Goal: Task Accomplishment & Management: Manage account settings

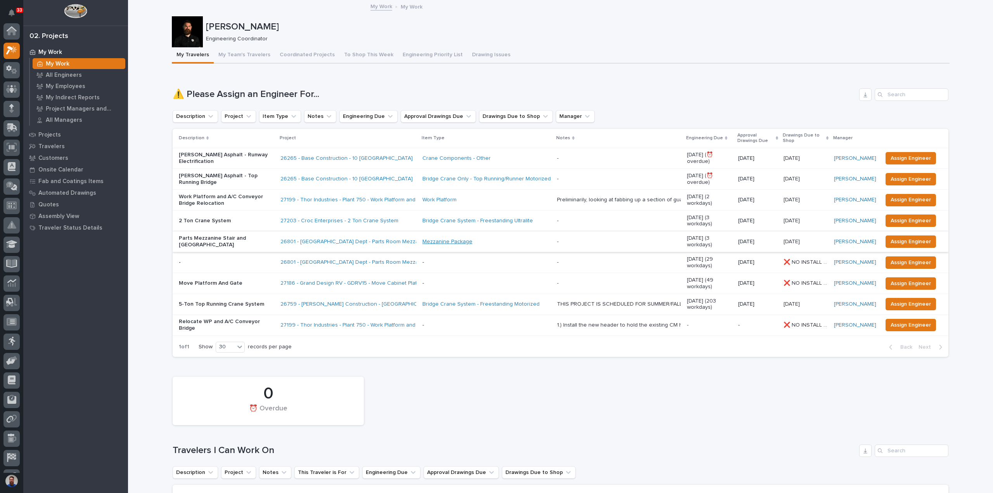
scroll to position [19, 0]
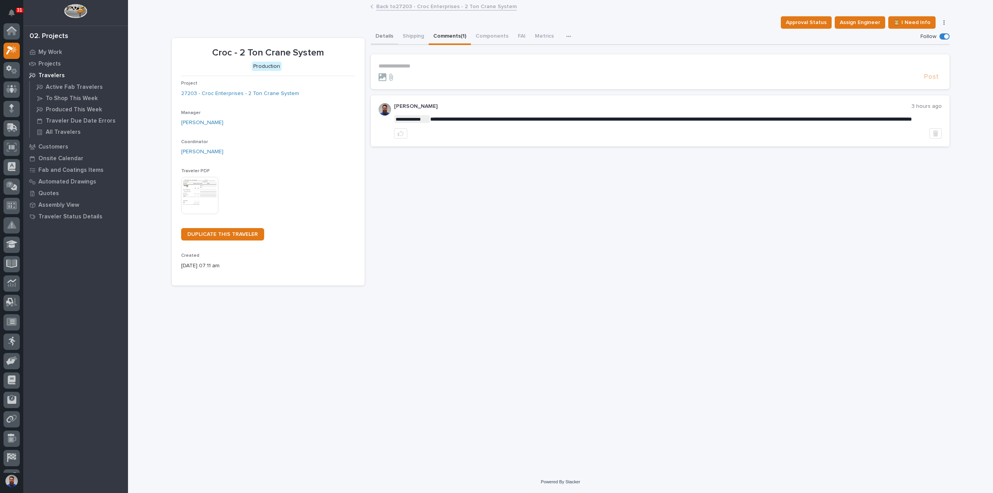
scroll to position [19, 0]
click at [275, 93] on link "27203 - Croc Enterprises - 2 Ton Crane System" at bounding box center [240, 94] width 118 height 8
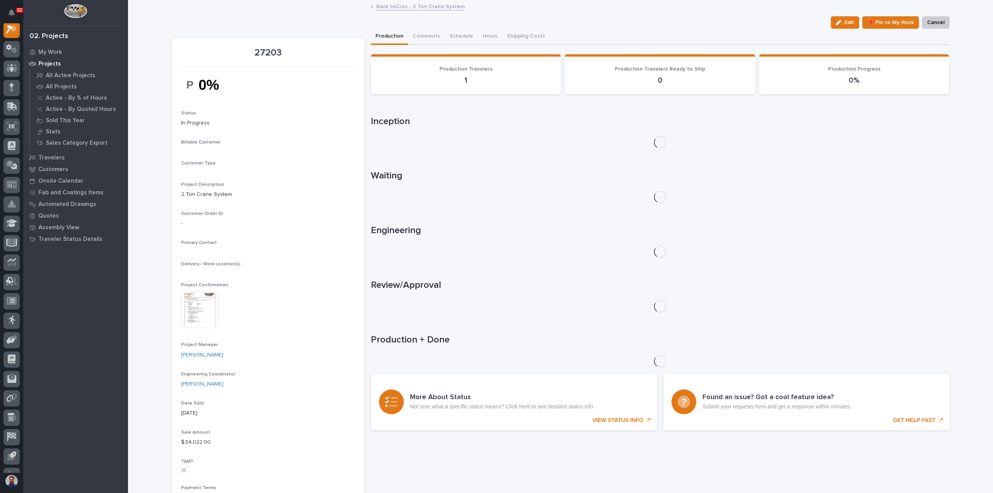
scroll to position [19, 0]
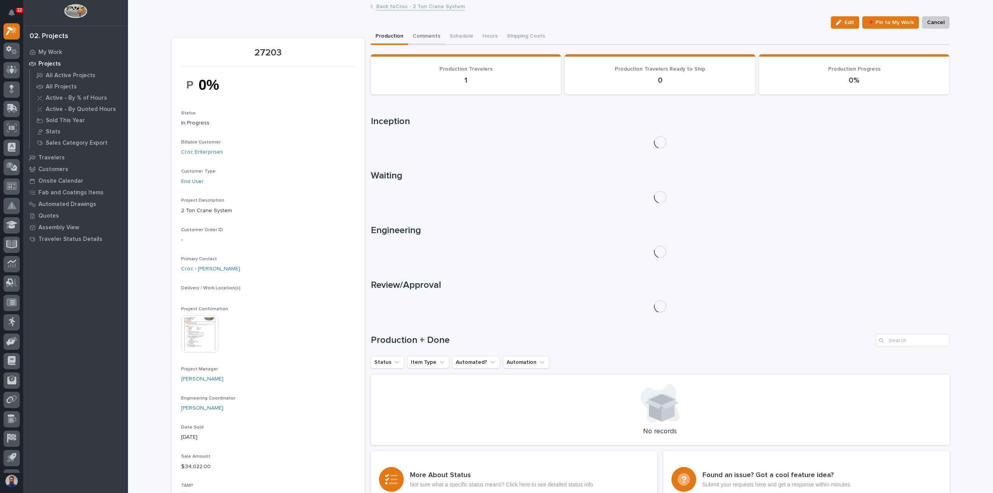
click at [420, 36] on button "Comments" at bounding box center [426, 37] width 37 height 16
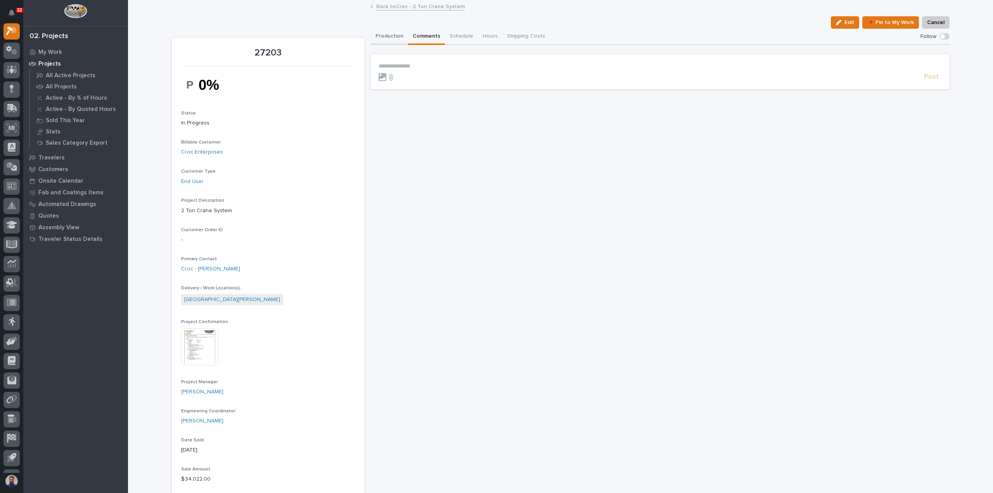
click at [391, 36] on button "Production" at bounding box center [389, 37] width 37 height 16
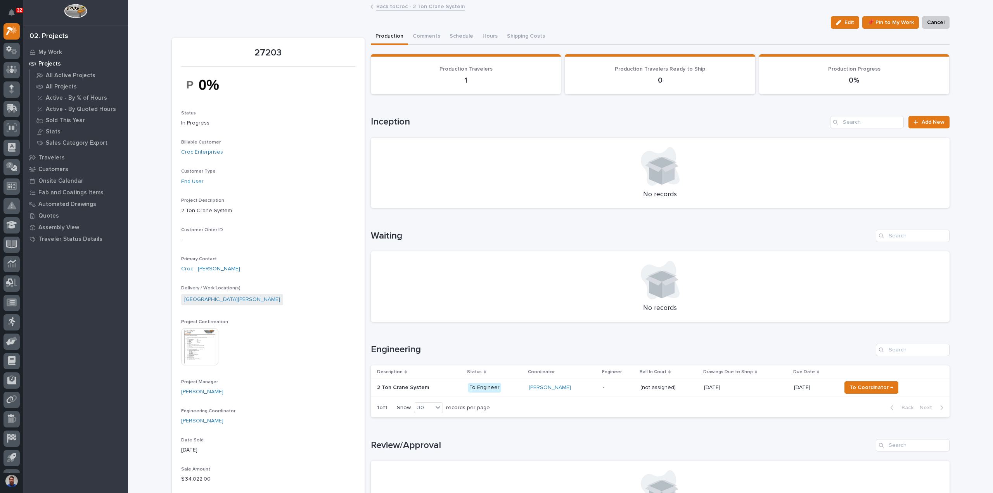
click at [741, 391] on div "10/08/2025 10/08/2025" at bounding box center [746, 387] width 84 height 13
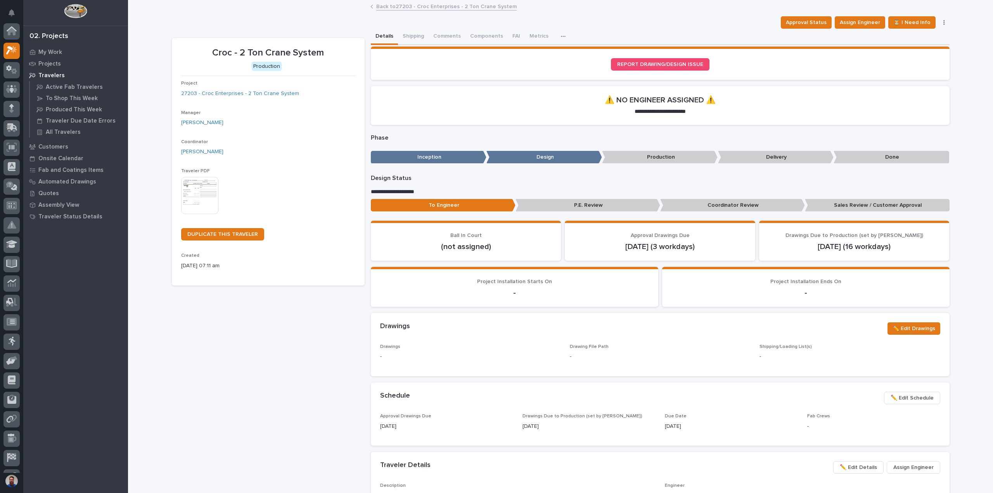
scroll to position [19, 0]
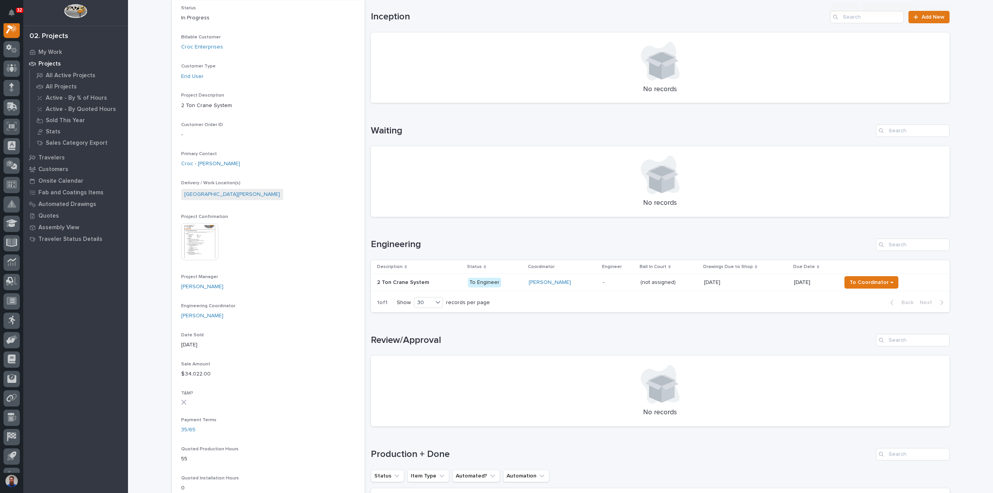
scroll to position [207, 0]
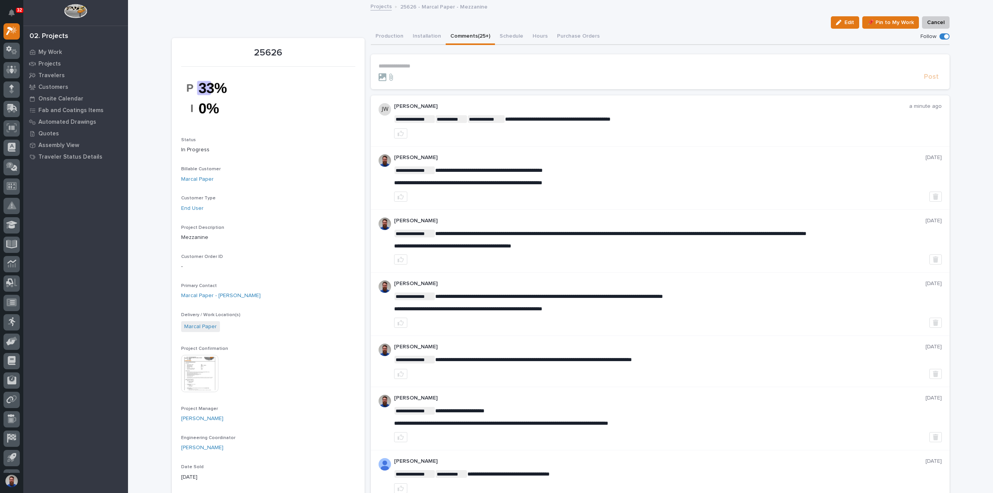
click at [941, 33] on div "Follow" at bounding box center [934, 36] width 29 height 7
click at [945, 35] on span at bounding box center [946, 36] width 5 height 5
click at [385, 36] on button "Production" at bounding box center [389, 37] width 37 height 16
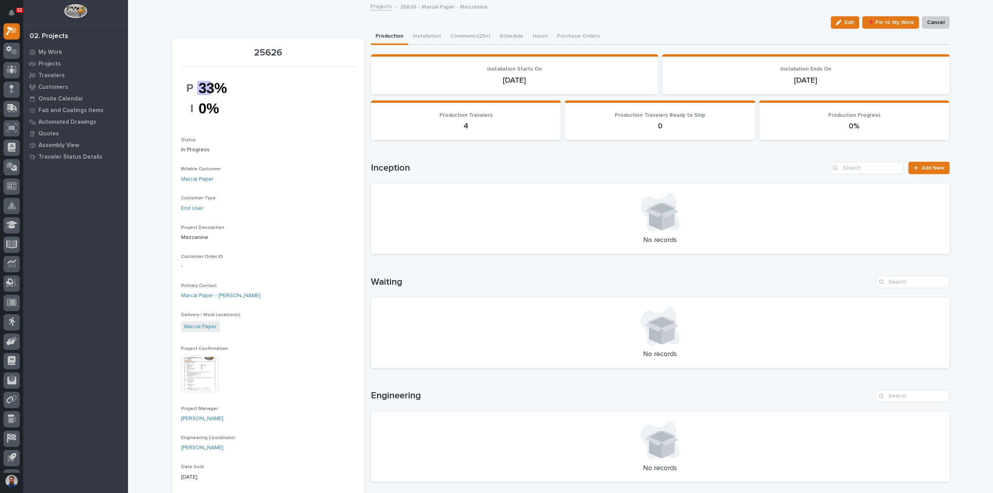
click at [452, 54] on div "Loading... Saving… Loading... Saving… Loading... Saving… Loading... Saving… Loa…" at bounding box center [660, 439] width 578 height 785
click at [458, 45] on div "Loading... Saving… Loading... Saving… Loading... Saving… Loading... Saving… Loa…" at bounding box center [660, 438] width 578 height 786
click at [460, 41] on button "Comments (25+)" at bounding box center [469, 37] width 49 height 16
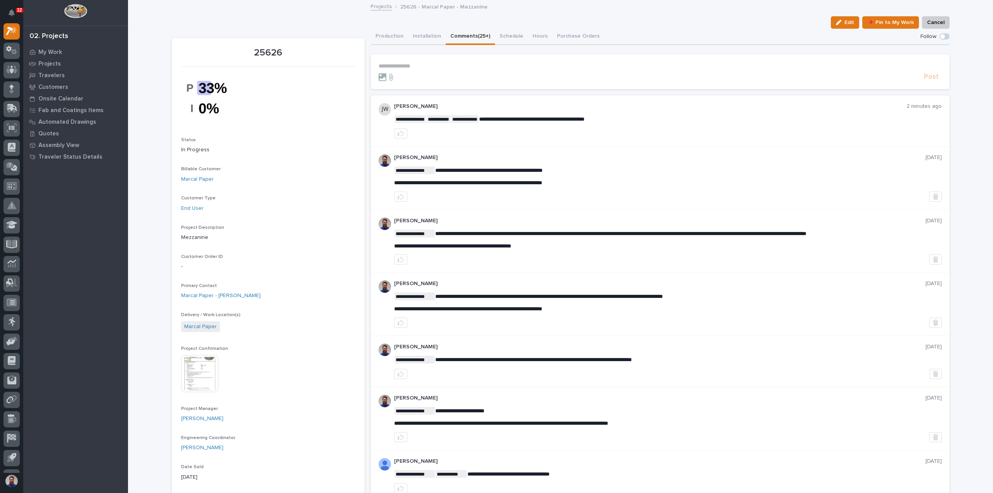
drag, startPoint x: 659, startPoint y: 120, endPoint x: 554, endPoint y: 114, distance: 105.2
click at [554, 114] on div "**********" at bounding box center [667, 120] width 547 height 35
drag, startPoint x: 635, startPoint y: 124, endPoint x: 512, endPoint y: 114, distance: 123.7
click at [512, 114] on div "**********" at bounding box center [667, 120] width 547 height 35
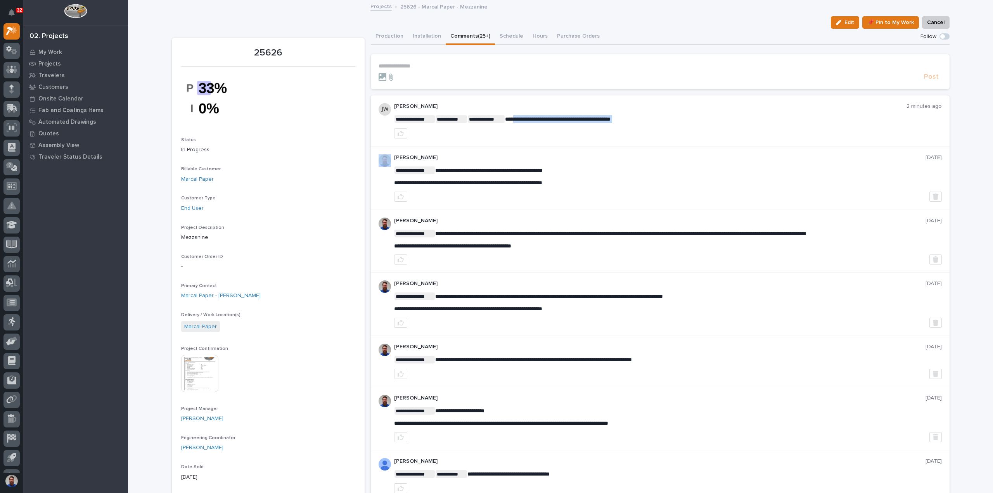
drag, startPoint x: 507, startPoint y: 118, endPoint x: 567, endPoint y: 124, distance: 60.3
click at [567, 124] on div "**********" at bounding box center [667, 120] width 547 height 35
click at [568, 124] on div "**********" at bounding box center [667, 120] width 547 height 35
drag, startPoint x: 607, startPoint y: 188, endPoint x: 552, endPoint y: 187, distance: 55.1
click at [552, 187] on div "**********" at bounding box center [667, 177] width 547 height 47
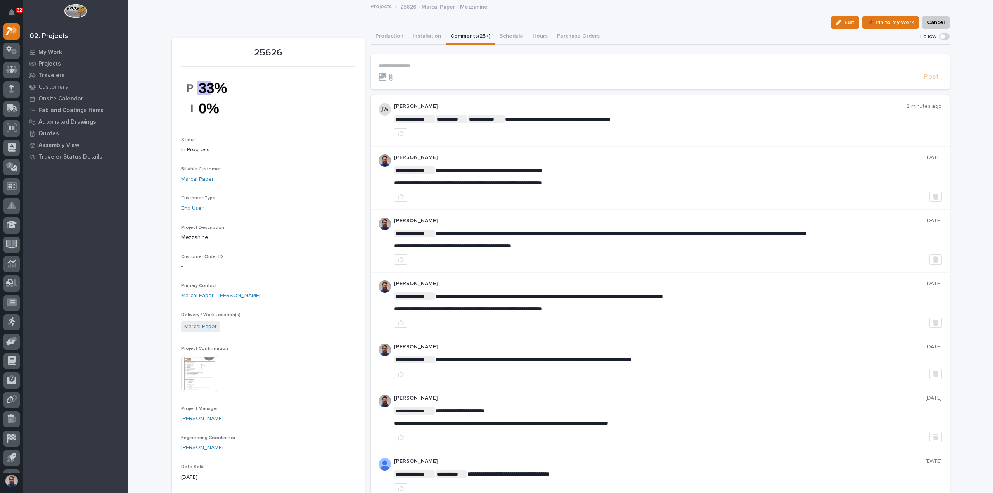
click at [552, 187] on div "**********" at bounding box center [667, 177] width 547 height 47
click at [395, 38] on button "Production" at bounding box center [389, 37] width 37 height 16
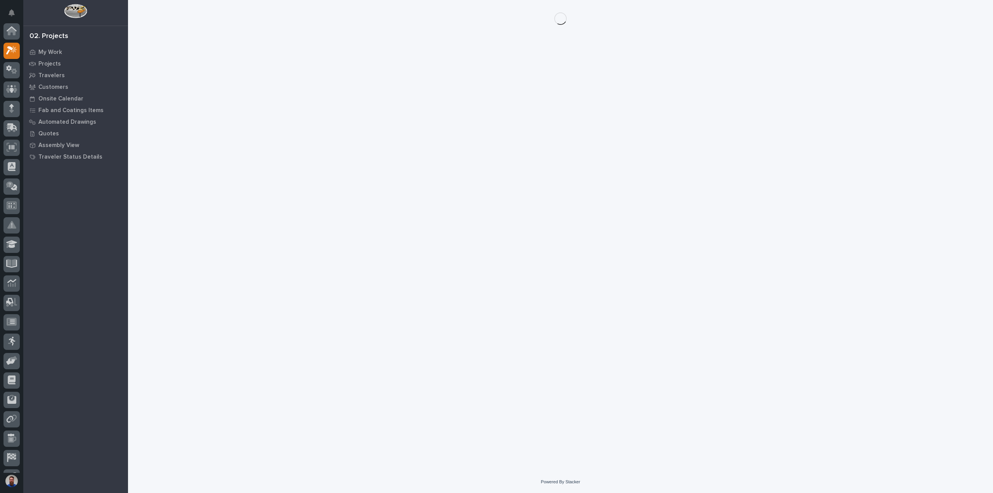
scroll to position [19, 0]
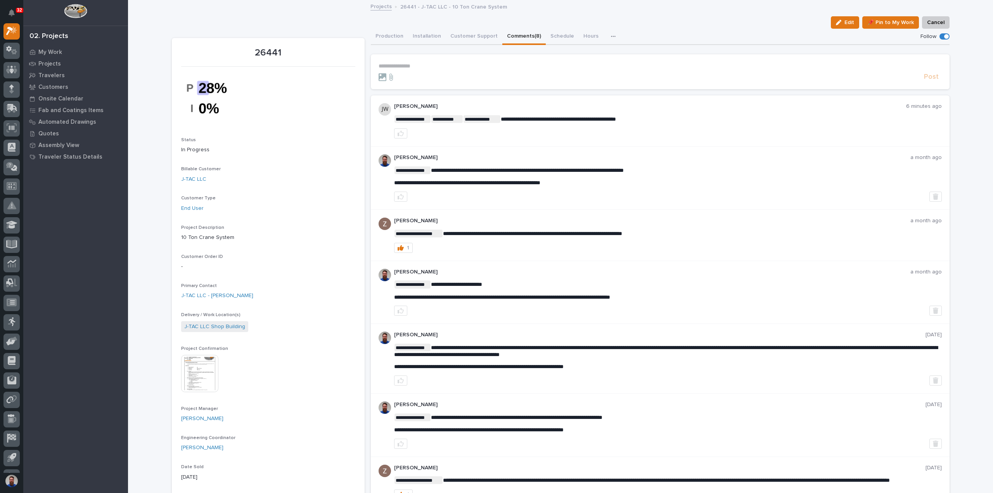
click at [944, 38] on span at bounding box center [946, 36] width 5 height 5
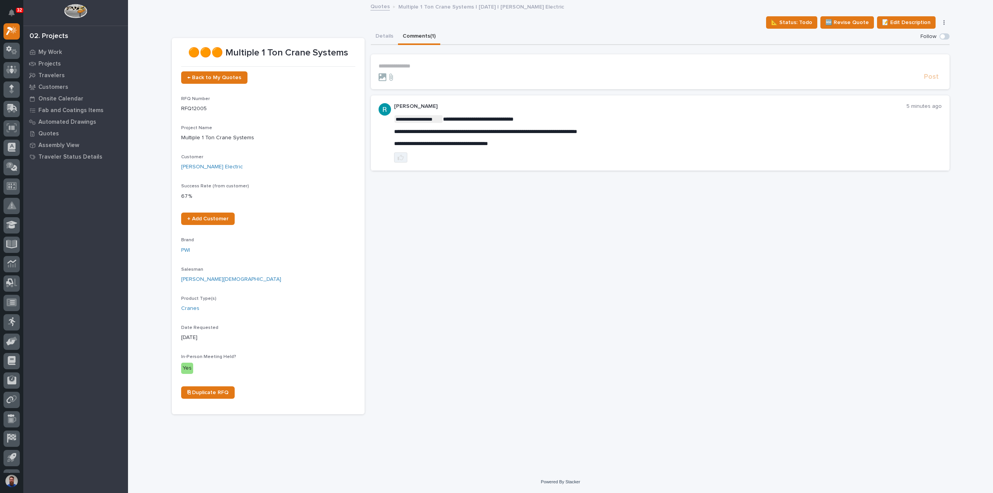
click at [402, 155] on icon "button" at bounding box center [400, 157] width 6 height 6
click at [388, 65] on p "**********" at bounding box center [659, 66] width 563 height 7
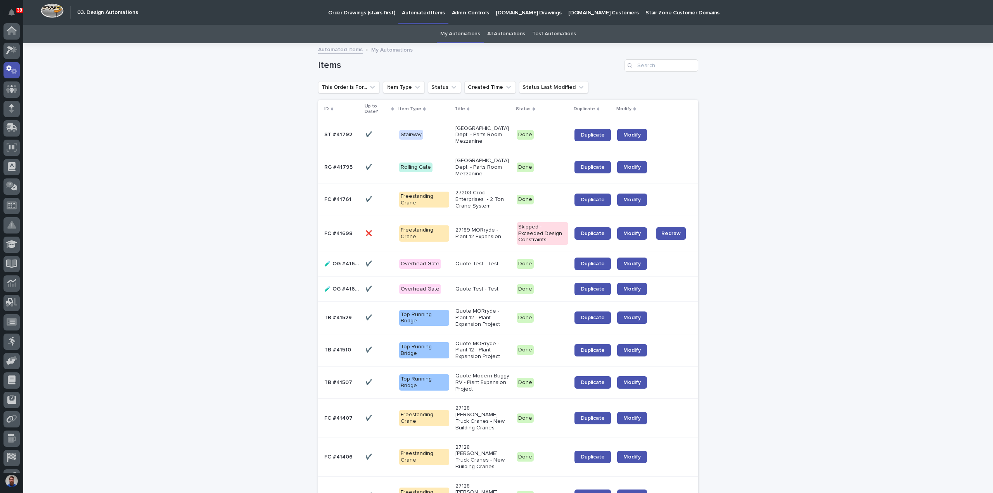
scroll to position [39, 0]
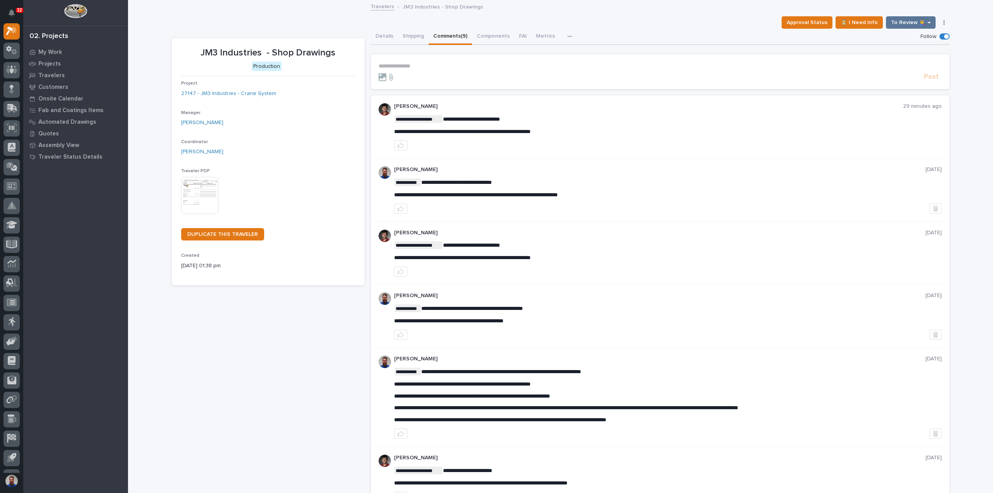
click at [458, 69] on p "**********" at bounding box center [659, 66] width 563 height 7
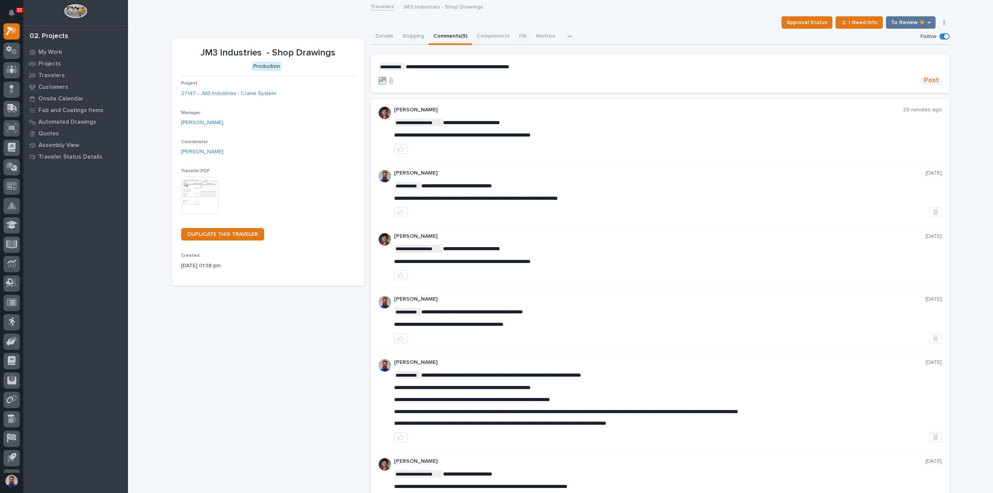
click at [927, 81] on span "Post" at bounding box center [931, 80] width 15 height 9
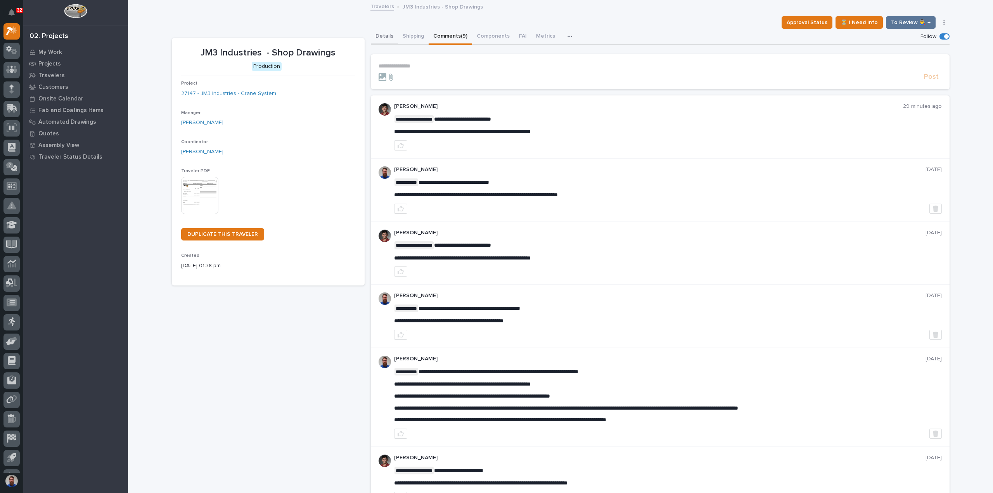
click at [385, 39] on button "Details" at bounding box center [384, 37] width 27 height 16
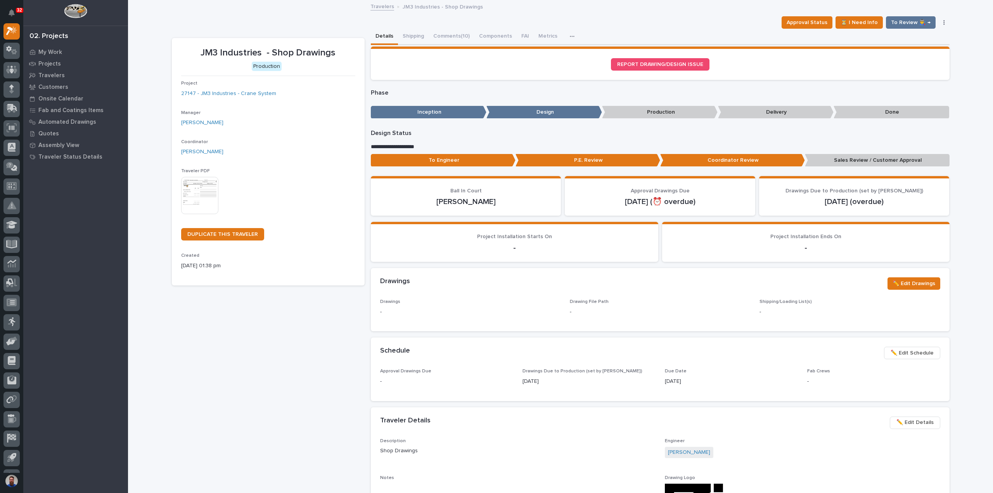
click at [442, 156] on p "To Engineer" at bounding box center [443, 160] width 145 height 13
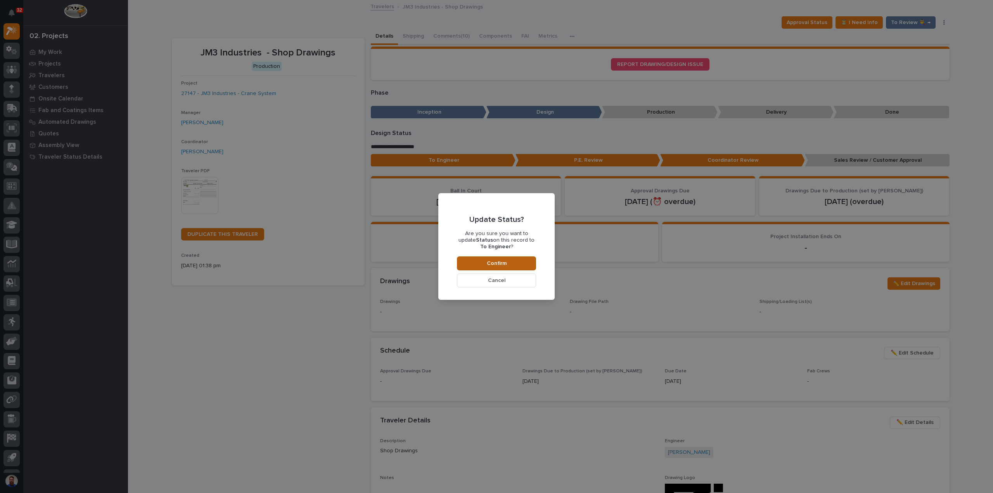
click at [522, 259] on button "Confirm" at bounding box center [496, 263] width 79 height 14
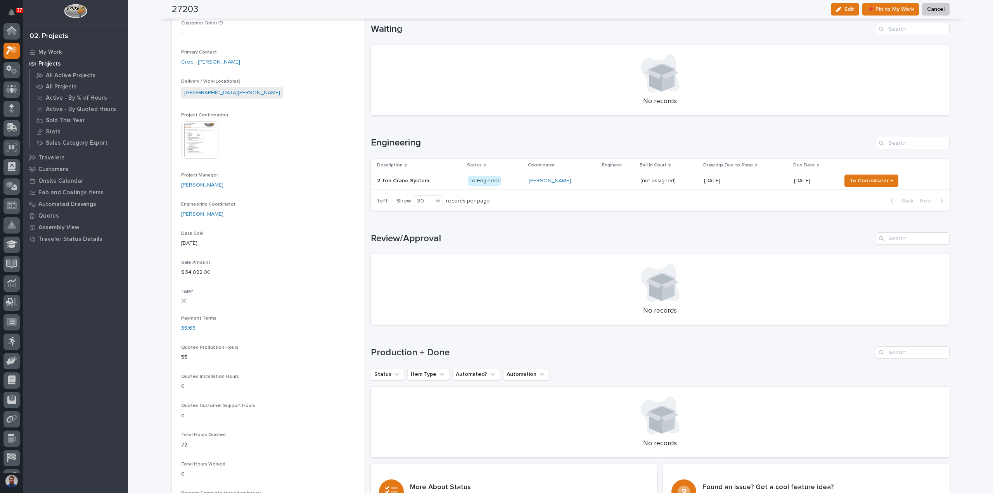
scroll to position [21, 0]
click at [159, 133] on div "Loading... Saving… Loading... Saving… 27203 Edit 📌 Pin to My Work Cancel Edit 📌…" at bounding box center [560, 308] width 865 height 1028
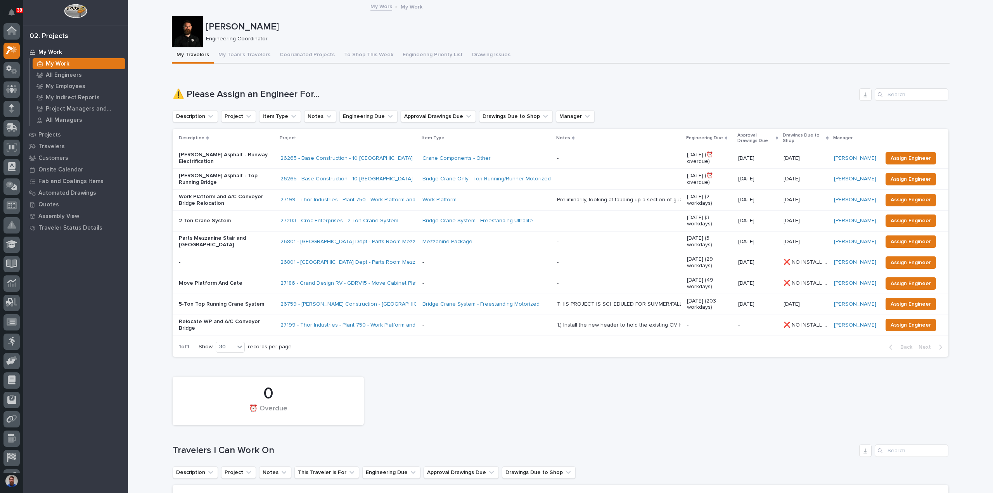
scroll to position [19, 0]
drag, startPoint x: 162, startPoint y: 94, endPoint x: 330, endPoint y: 97, distance: 167.1
click at [330, 97] on h1 "⚠️ Please Assign an Engineer For..." at bounding box center [514, 94] width 683 height 11
drag, startPoint x: 347, startPoint y: 93, endPoint x: 204, endPoint y: 87, distance: 143.2
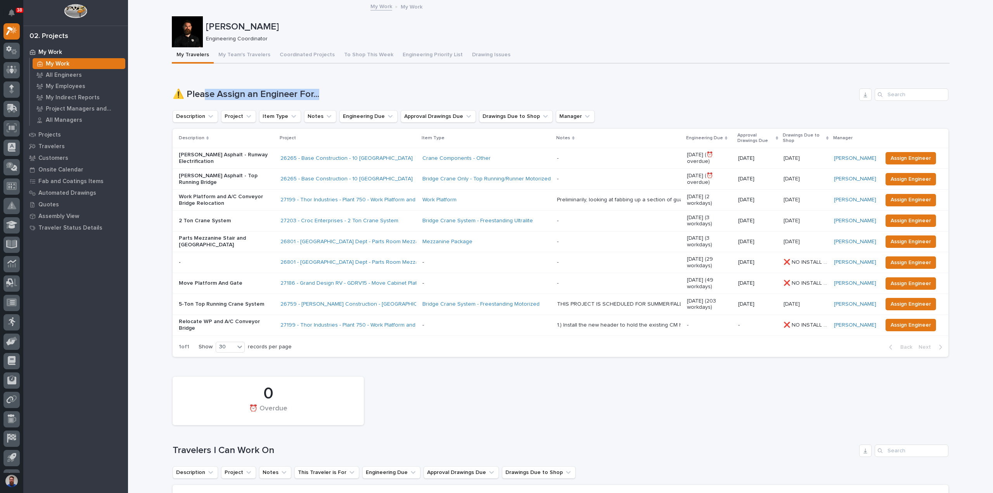
click at [204, 87] on div "Loading... Saving… ⚠️ Please Assign an Engineer For... Description Project Item…" at bounding box center [560, 218] width 775 height 290
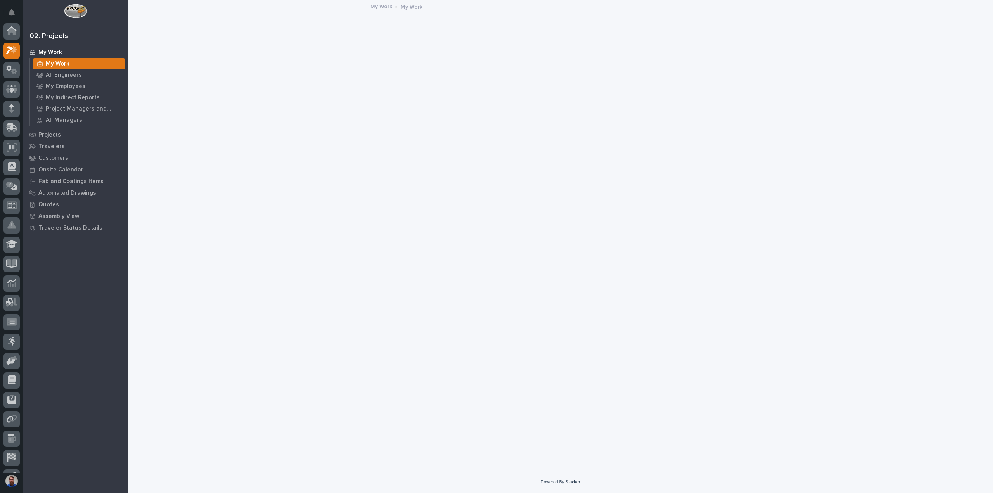
scroll to position [19, 0]
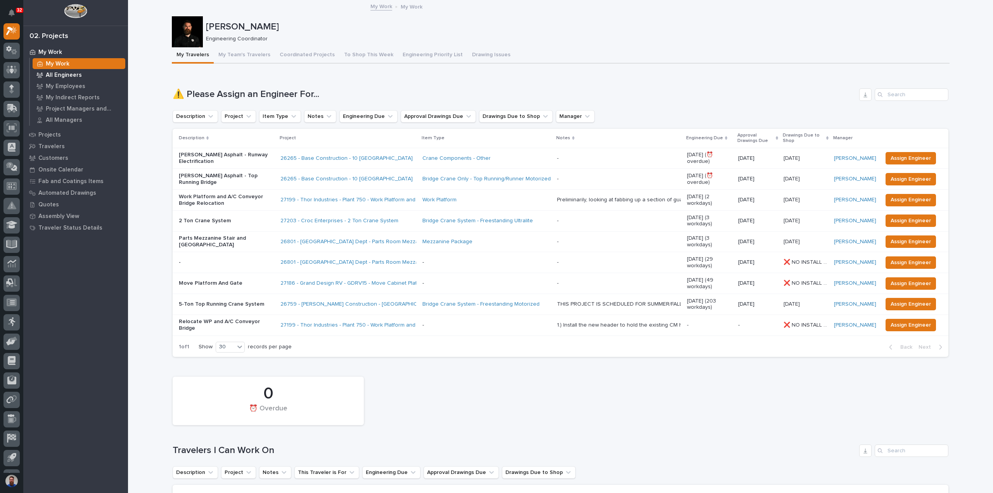
click at [72, 73] on p "All Engineers" at bounding box center [64, 75] width 36 height 7
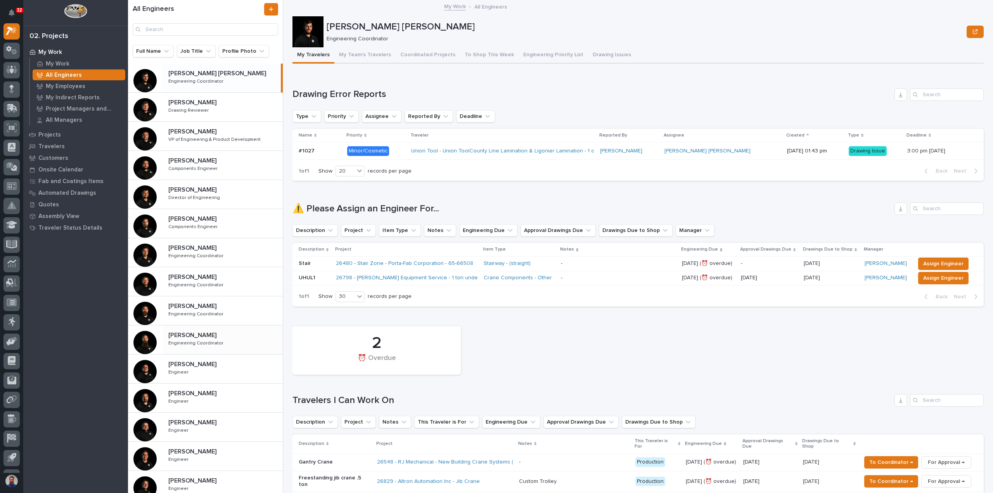
scroll to position [175, 0]
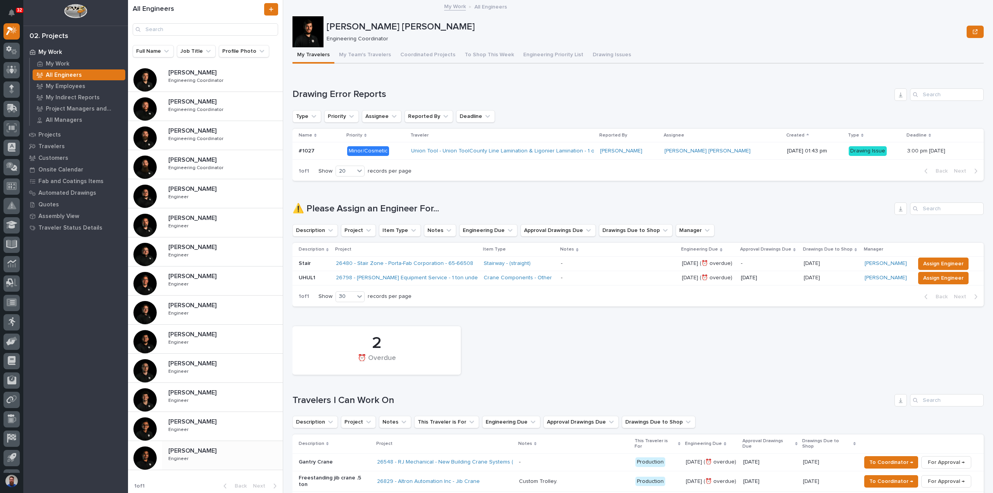
click at [202, 449] on p at bounding box center [223, 450] width 111 height 7
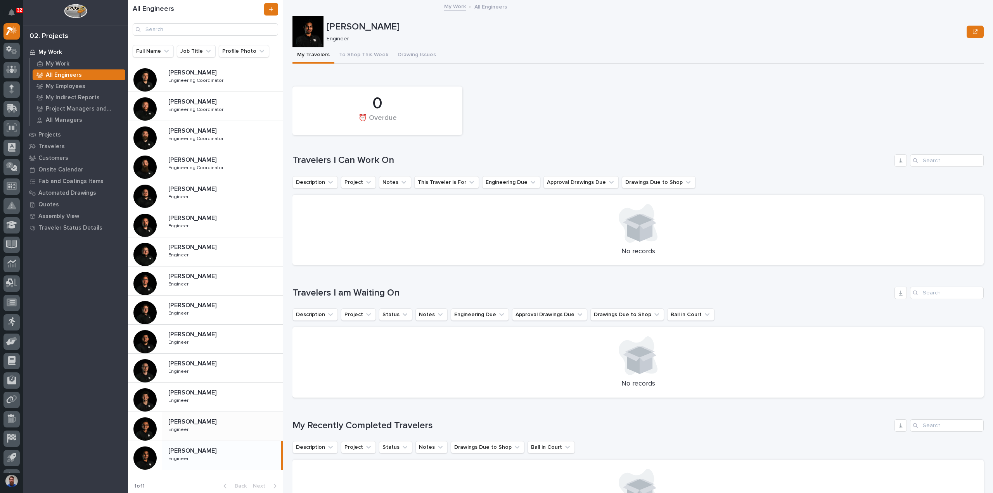
click at [214, 421] on p at bounding box center [223, 421] width 111 height 7
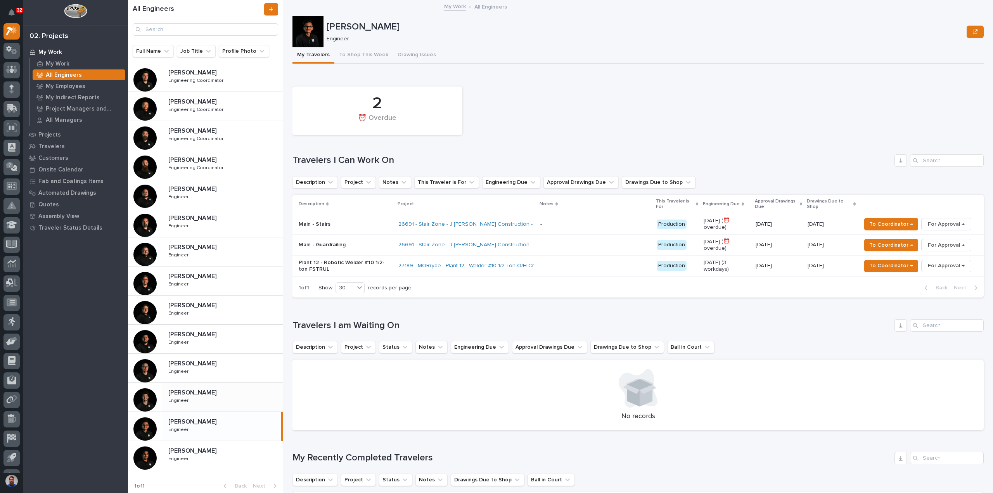
click at [210, 390] on p at bounding box center [223, 392] width 111 height 7
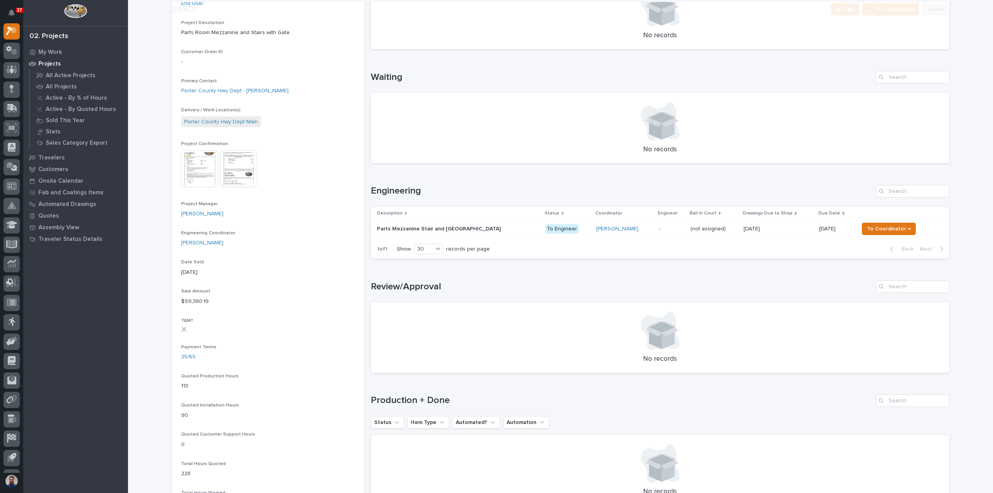
scroll to position [207, 0]
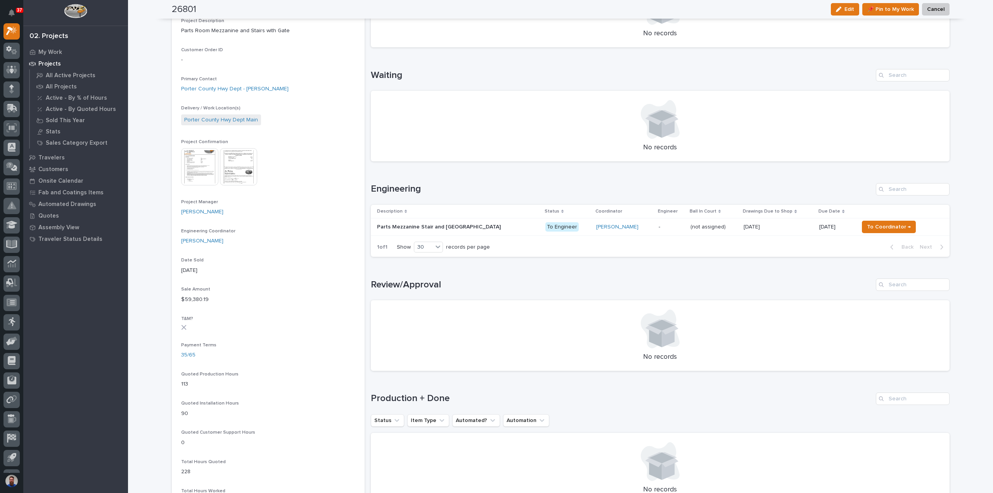
click at [687, 230] on td "(not assigned) (not assigned)" at bounding box center [714, 226] width 54 height 17
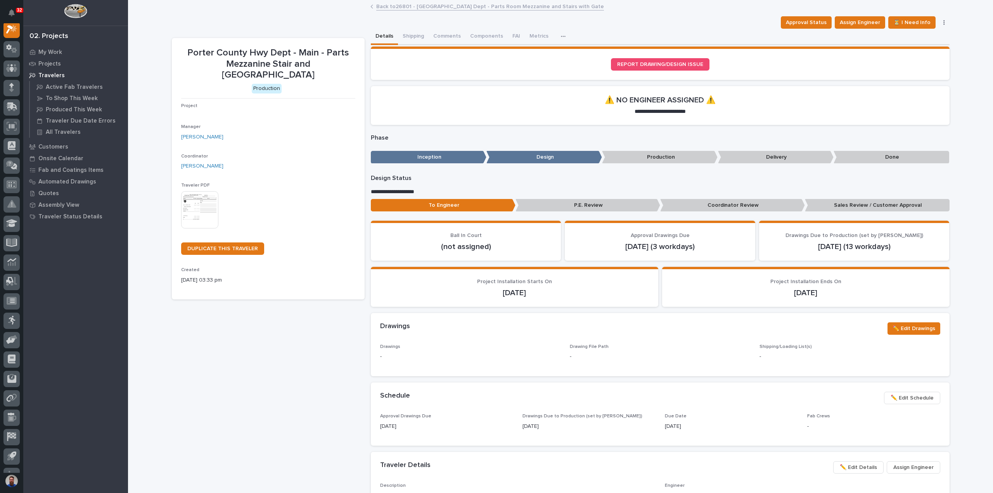
scroll to position [19, 0]
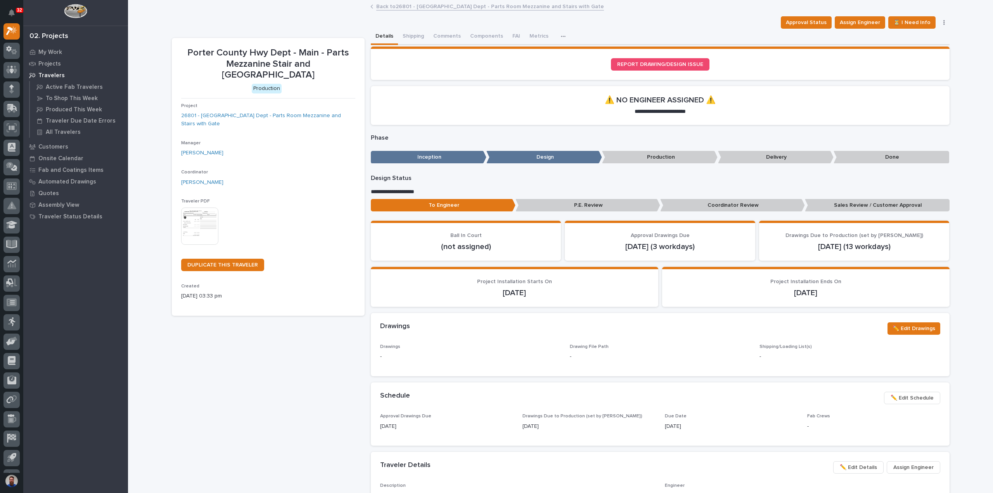
drag, startPoint x: 552, startPoint y: 290, endPoint x: 484, endPoint y: 289, distance: 68.3
click at [484, 289] on p "[DATE]" at bounding box center [514, 292] width 269 height 9
drag, startPoint x: 459, startPoint y: 280, endPoint x: 550, endPoint y: 296, distance: 91.9
click at [550, 296] on div "Project Installation Starts On 10/27/2025" at bounding box center [514, 287] width 269 height 19
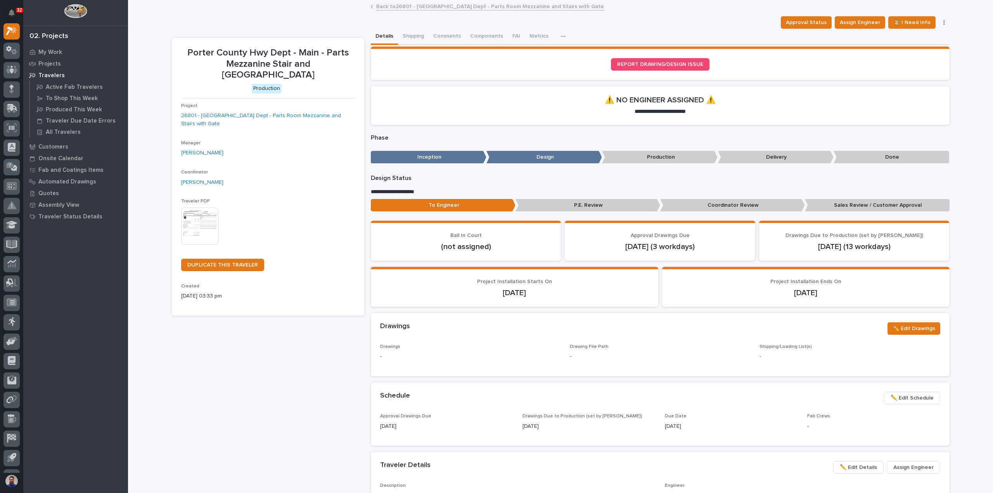
click at [551, 294] on p "10/27/2025" at bounding box center [514, 292] width 269 height 9
drag, startPoint x: 784, startPoint y: 432, endPoint x: 358, endPoint y: 415, distance: 426.1
click at [335, 409] on div "**********" at bounding box center [560, 430] width 777 height 802
click at [388, 418] on p "Approval Drawings Due" at bounding box center [446, 415] width 133 height 5
drag, startPoint x: 371, startPoint y: 414, endPoint x: 461, endPoint y: 423, distance: 90.0
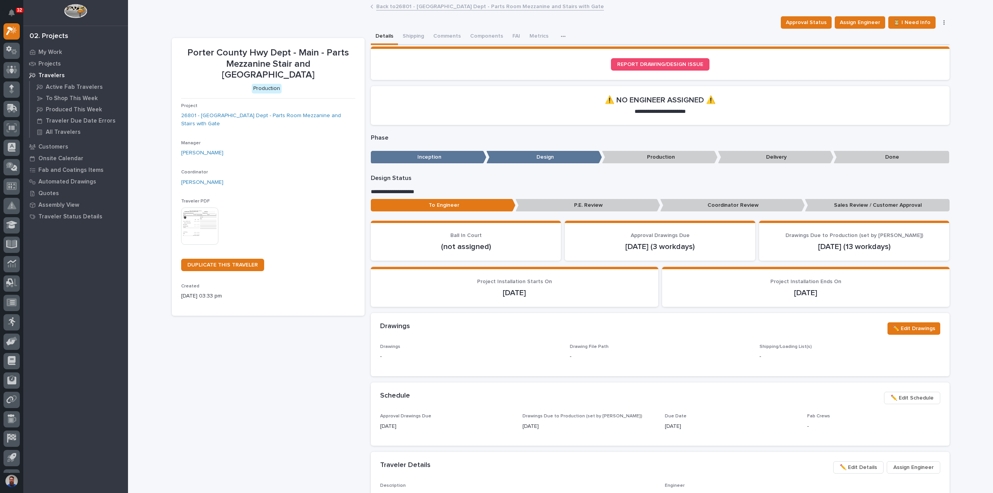
click at [461, 423] on div "Approval Drawings Due 09/19/2025 Drawings Due to Production (set by Adam) 10/03…" at bounding box center [660, 429] width 578 height 32
click at [461, 423] on p "[DATE]" at bounding box center [446, 426] width 133 height 8
drag, startPoint x: 772, startPoint y: 437, endPoint x: 383, endPoint y: 416, distance: 388.6
click at [383, 416] on div "Approval Drawings Due 09/19/2025 Drawings Due to Production (set by Adam) 10/03…" at bounding box center [660, 429] width 578 height 32
click at [381, 418] on span "Approval Drawings Due" at bounding box center [405, 416] width 51 height 5
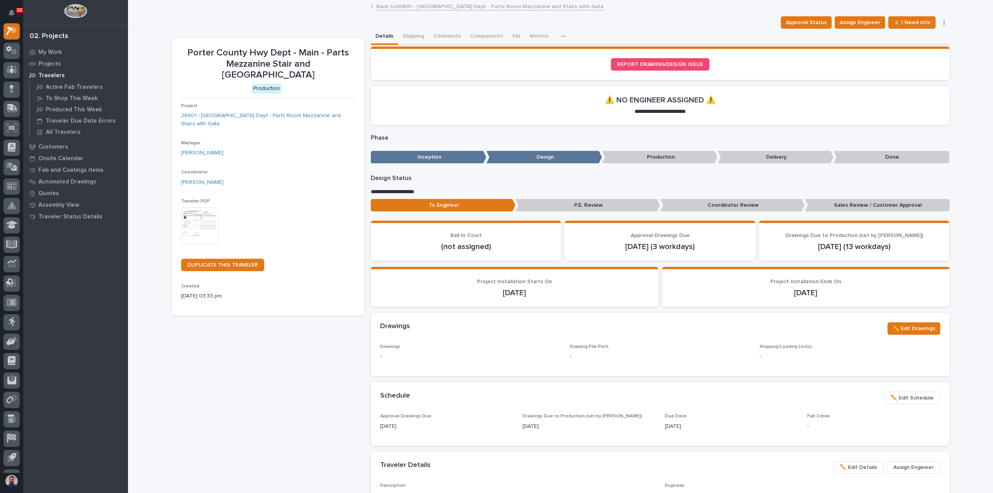
drag, startPoint x: 375, startPoint y: 418, endPoint x: 719, endPoint y: 421, distance: 344.3
click at [719, 421] on div "Approval Drawings Due 09/19/2025 Drawings Due to Production (set by Adam) 10/03…" at bounding box center [660, 429] width 578 height 32
click at [719, 421] on div "10/27/2025" at bounding box center [731, 426] width 133 height 10
drag, startPoint x: 734, startPoint y: 426, endPoint x: 364, endPoint y: 413, distance: 369.7
click at [364, 413] on div "**********" at bounding box center [560, 430] width 777 height 802
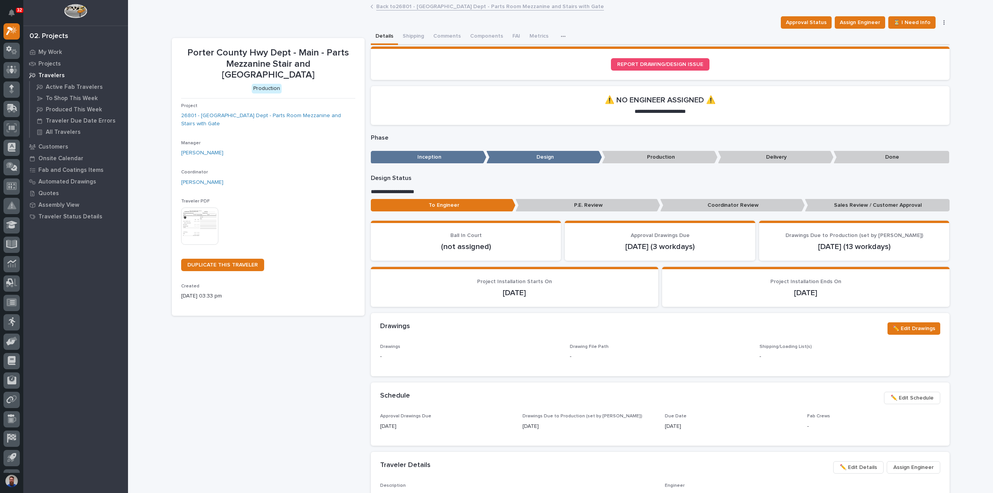
click at [364, 413] on div "**********" at bounding box center [560, 430] width 777 height 802
drag, startPoint x: 375, startPoint y: 395, endPoint x: 706, endPoint y: 426, distance: 332.6
click at [706, 425] on section "Schedule ••• ✏️ Edit Schedule Approval Drawings Due 09/19/2025 Drawings Due to …" at bounding box center [660, 413] width 578 height 63
click at [706, 427] on p "10/27/2025" at bounding box center [731, 426] width 133 height 8
drag, startPoint x: 402, startPoint y: 244, endPoint x: 397, endPoint y: 243, distance: 5.2
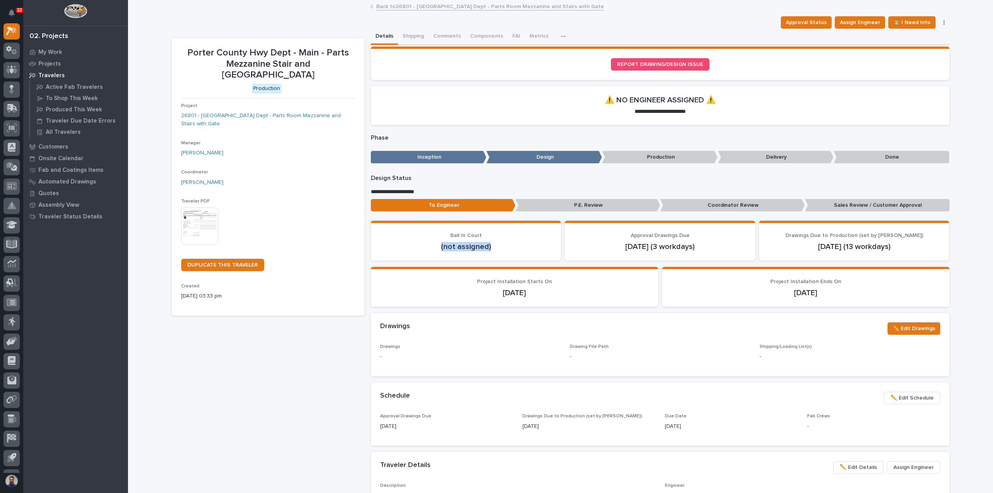
click at [397, 244] on p "(not assigned)" at bounding box center [466, 246] width 172 height 9
click at [398, 243] on p "(not assigned)" at bounding box center [466, 246] width 172 height 9
drag, startPoint x: 506, startPoint y: 254, endPoint x: 546, endPoint y: 260, distance: 40.4
click at [546, 260] on section "Ball In Court (not assigned)" at bounding box center [466, 241] width 190 height 40
click at [543, 260] on section "Ball In Court (not assigned)" at bounding box center [466, 241] width 190 height 40
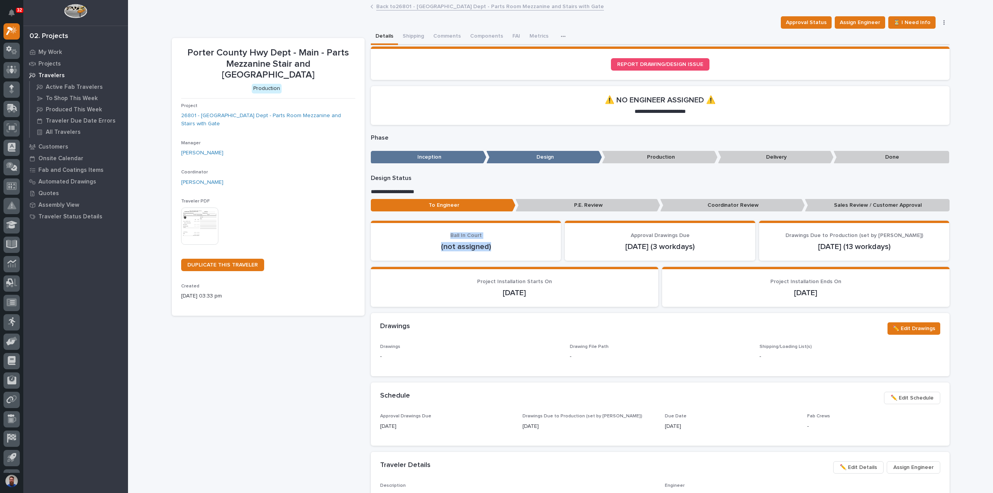
drag, startPoint x: 583, startPoint y: 295, endPoint x: 468, endPoint y: 289, distance: 114.9
click at [470, 289] on p "10/27/2025" at bounding box center [514, 292] width 269 height 9
click at [468, 289] on p "10/27/2025" at bounding box center [514, 292] width 269 height 9
drag, startPoint x: 465, startPoint y: 278, endPoint x: 549, endPoint y: 291, distance: 85.5
click at [549, 291] on section "Project Installation Starts On 10/27/2025" at bounding box center [514, 287] width 287 height 40
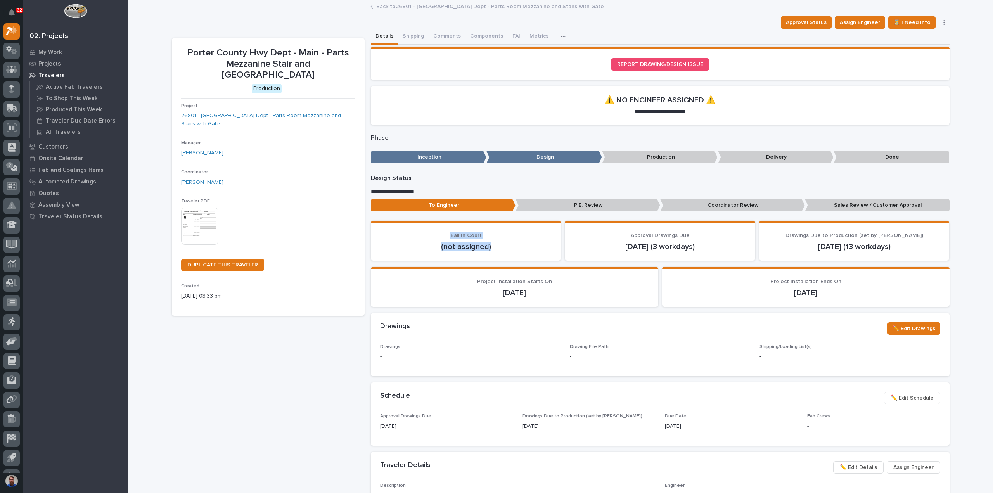
click at [549, 291] on p "10/27/2025" at bounding box center [514, 292] width 269 height 9
drag, startPoint x: 558, startPoint y: 294, endPoint x: 465, endPoint y: 283, distance: 92.9
click at [465, 283] on div "Project Installation Starts On 10/27/2025" at bounding box center [514, 287] width 269 height 19
click at [464, 282] on p "Project Installation Starts On" at bounding box center [514, 281] width 269 height 7
drag, startPoint x: 466, startPoint y: 285, endPoint x: 461, endPoint y: 285, distance: 4.7
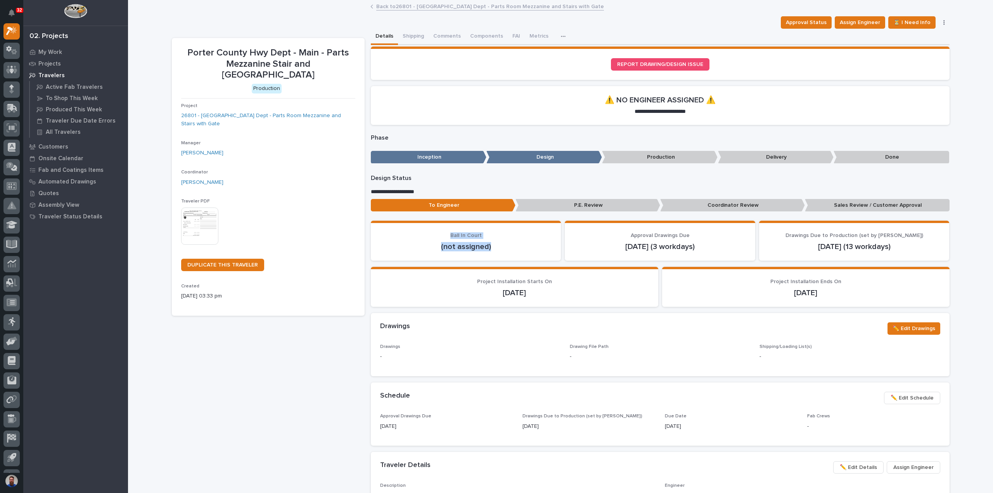
click at [461, 285] on div "Project Installation Starts On 10/27/2025" at bounding box center [514, 287] width 269 height 19
click at [461, 285] on p "Project Installation Starts On" at bounding box center [514, 281] width 269 height 7
click at [395, 8] on link "Back to 26801 - Porter County Hwy Dept - Parts Room Mezzanine and Stairs with G…" at bounding box center [490, 6] width 228 height 9
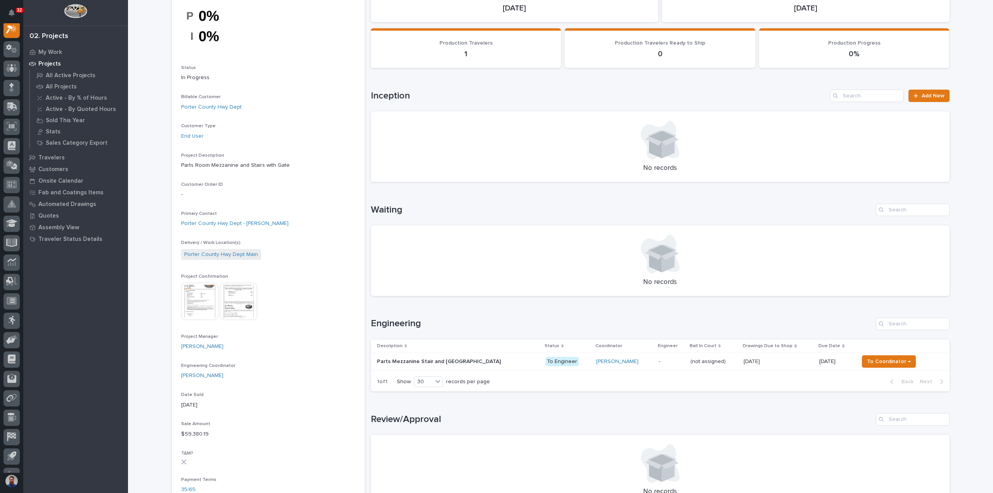
scroll to position [258, 0]
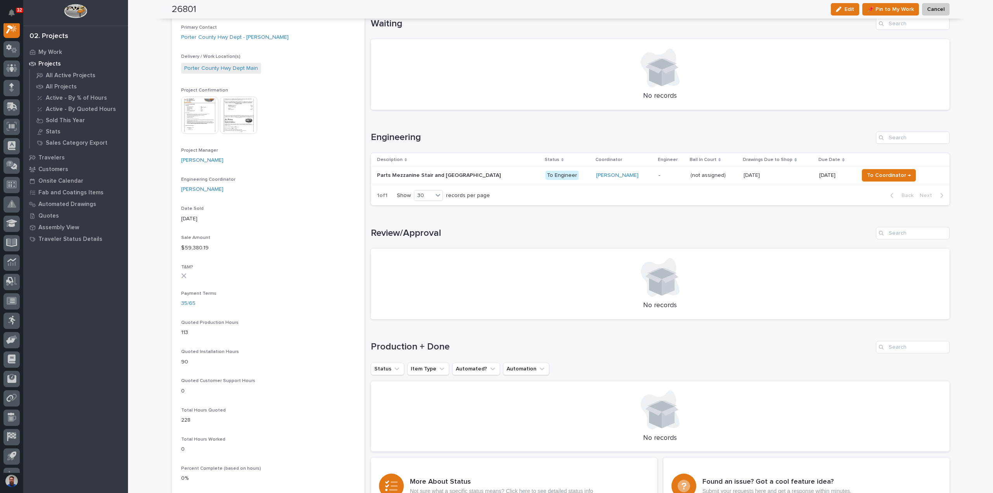
click at [429, 177] on p "Parts Mezzanine Stair and Rolling Gate" at bounding box center [439, 175] width 125 height 8
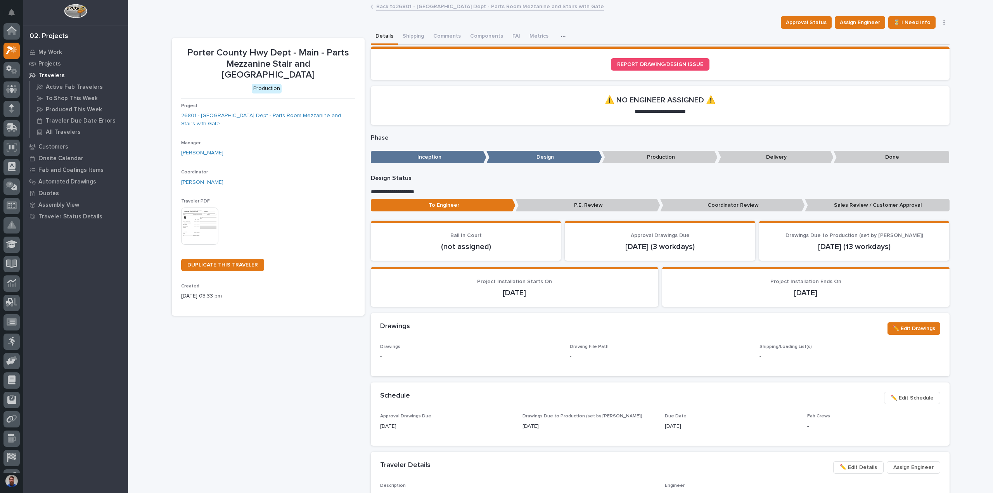
scroll to position [19, 0]
click at [385, 10] on link "Back to 26801 - Porter County Hwy Dept - Parts Room Mezzanine and Stairs with G…" at bounding box center [490, 6] width 228 height 9
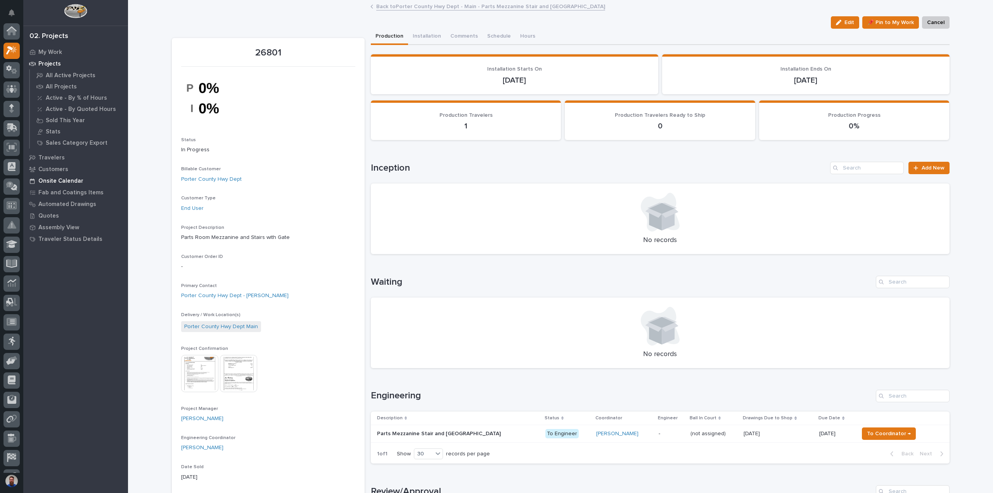
scroll to position [21, 0]
click at [658, 435] on p "-" at bounding box center [670, 433] width 25 height 7
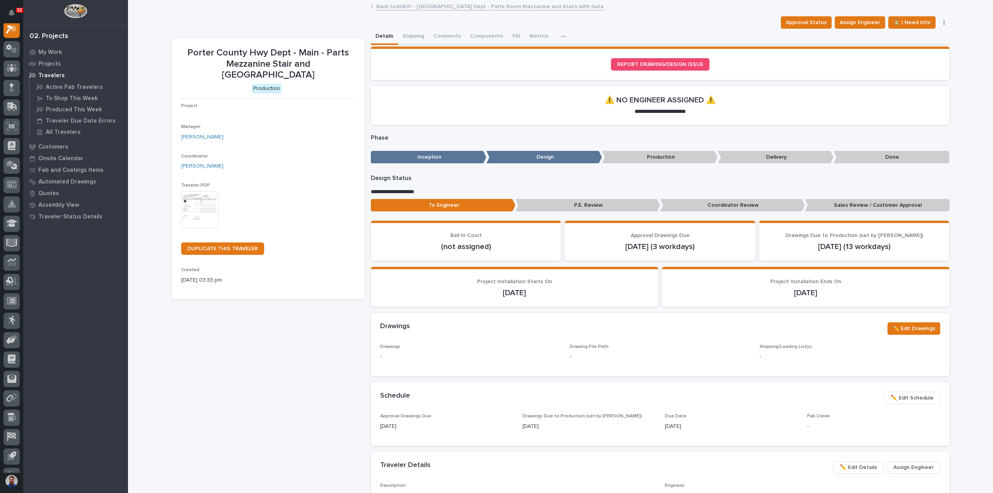
scroll to position [19, 0]
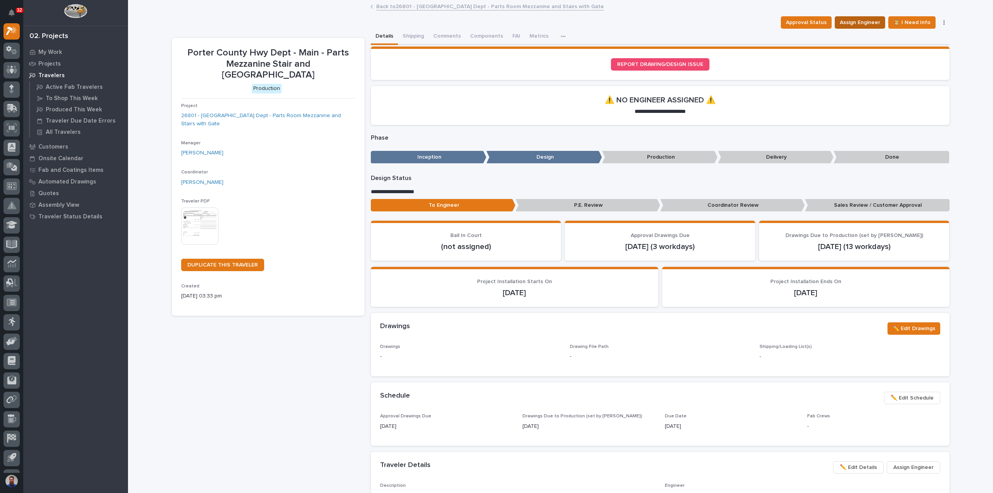
click at [860, 18] on span "Assign Engineer" at bounding box center [859, 22] width 40 height 9
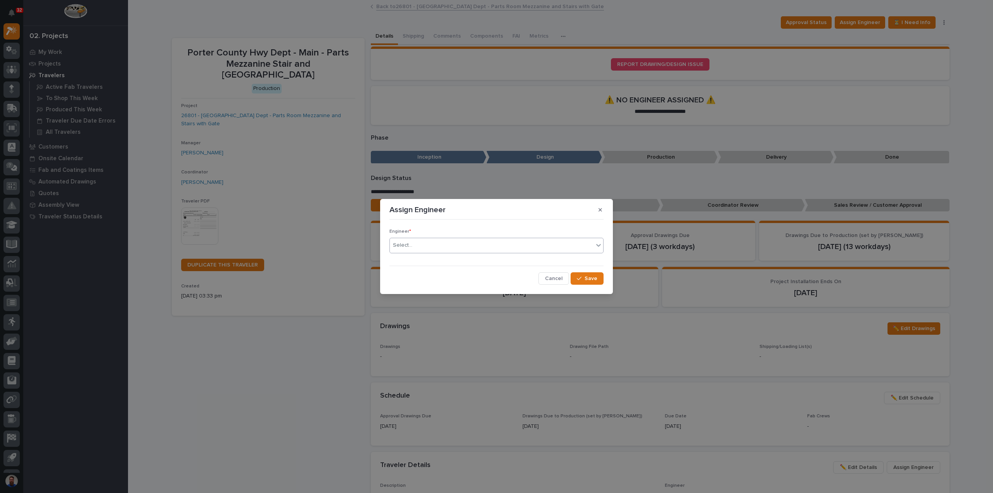
click at [435, 250] on div "Select..." at bounding box center [492, 245] width 204 height 13
type input "****"
click at [433, 259] on div "[PERSON_NAME]" at bounding box center [496, 261] width 213 height 14
click at [577, 278] on button "Save" at bounding box center [586, 278] width 33 height 12
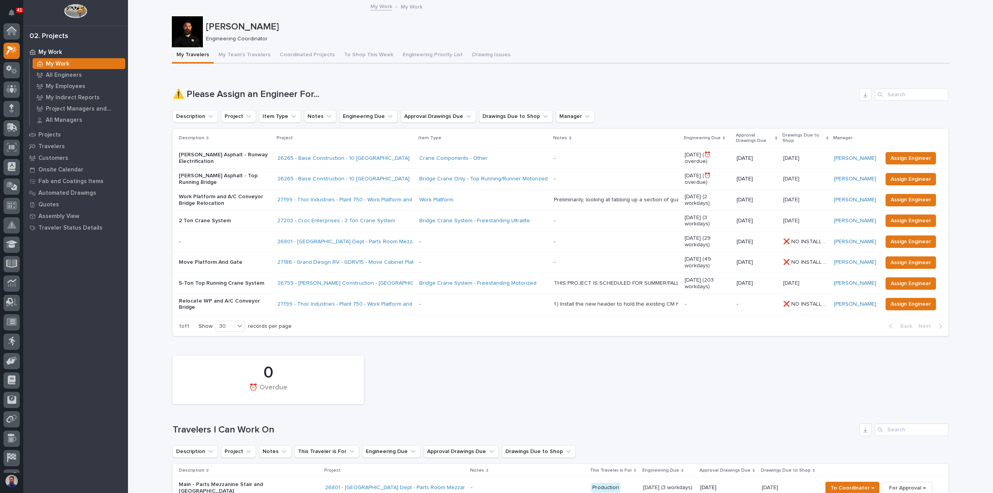
scroll to position [19, 0]
click at [913, 222] on span "Assign Engineer" at bounding box center [910, 220] width 40 height 9
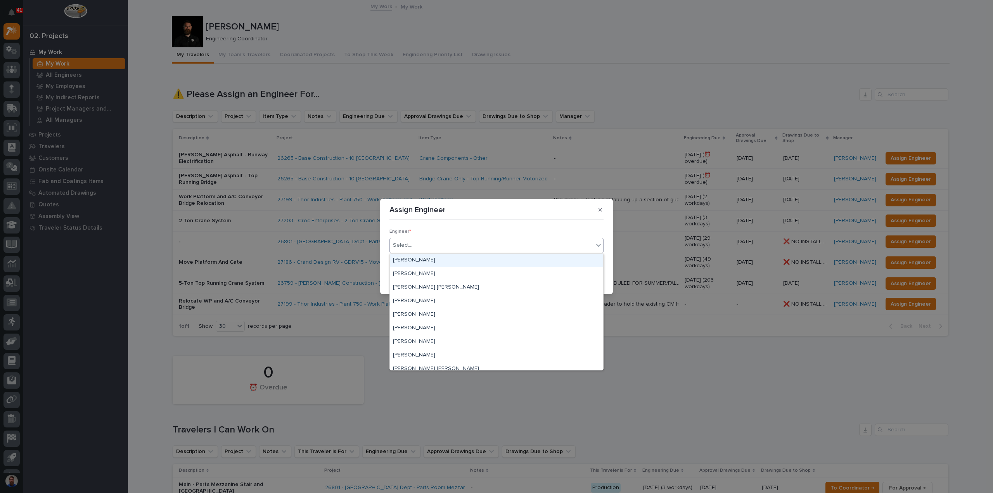
click at [421, 247] on div "Select..." at bounding box center [492, 245] width 204 height 13
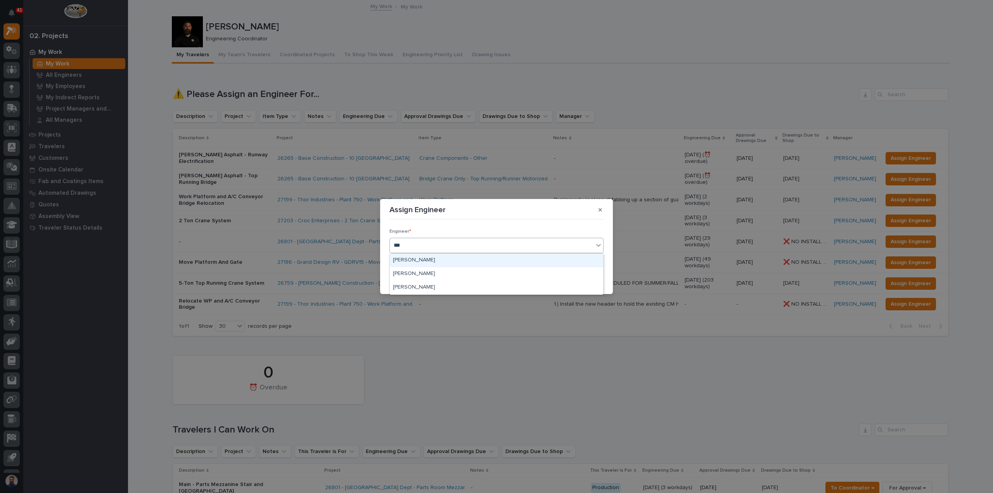
type input "****"
click at [417, 258] on div "[PERSON_NAME]" at bounding box center [496, 261] width 213 height 14
click at [592, 280] on span "Save" at bounding box center [590, 278] width 13 height 7
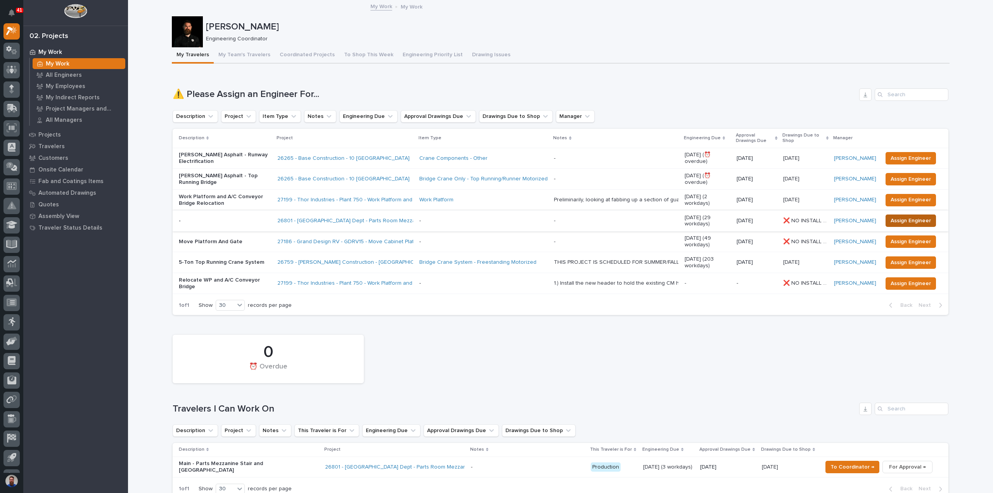
click at [897, 222] on span "Assign Engineer" at bounding box center [910, 220] width 40 height 9
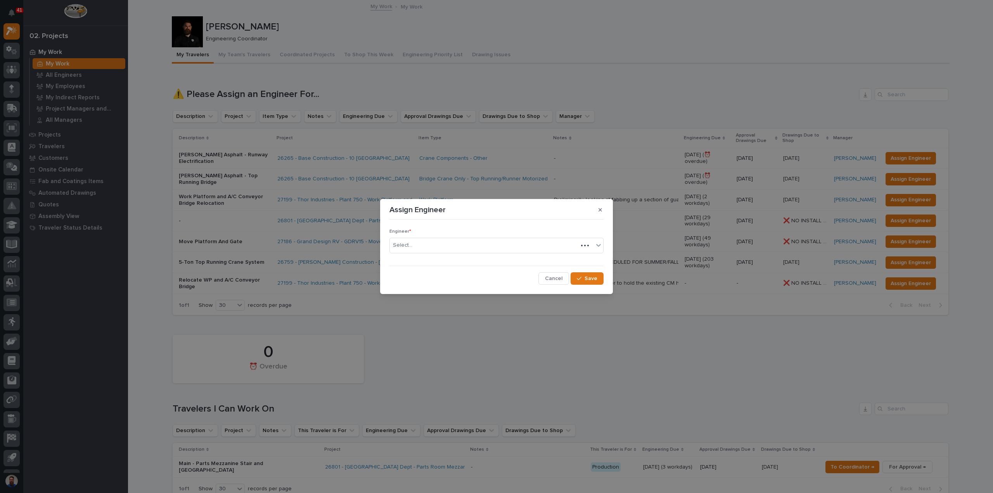
click at [430, 246] on div "Select..." at bounding box center [484, 245] width 188 height 13
type input "****"
click at [430, 255] on div "[PERSON_NAME]" at bounding box center [496, 261] width 213 height 14
click at [588, 276] on span "Save" at bounding box center [590, 278] width 13 height 7
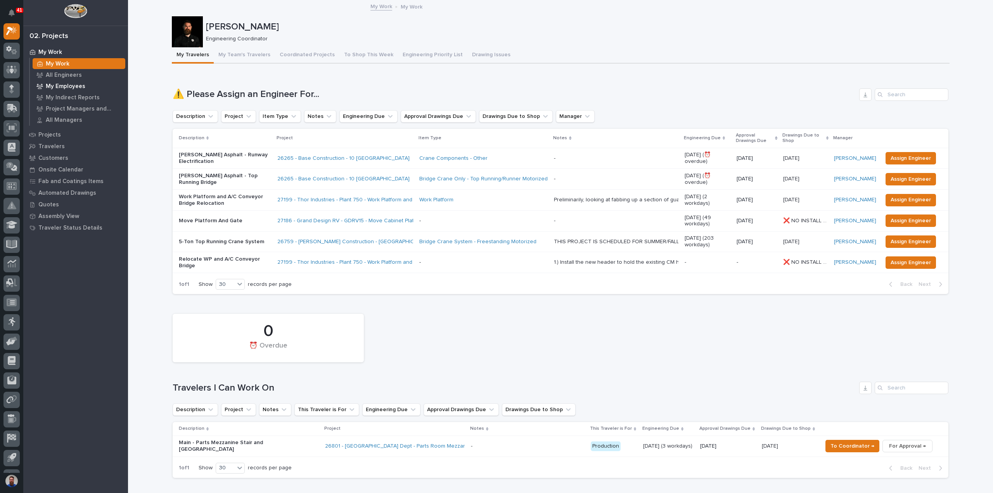
click at [63, 87] on p "My Employees" at bounding box center [66, 86] width 40 height 7
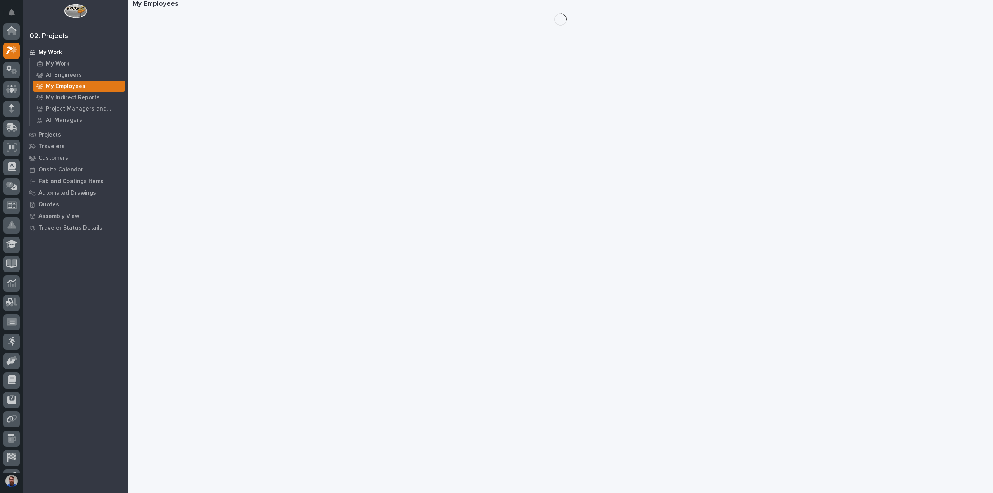
scroll to position [19, 0]
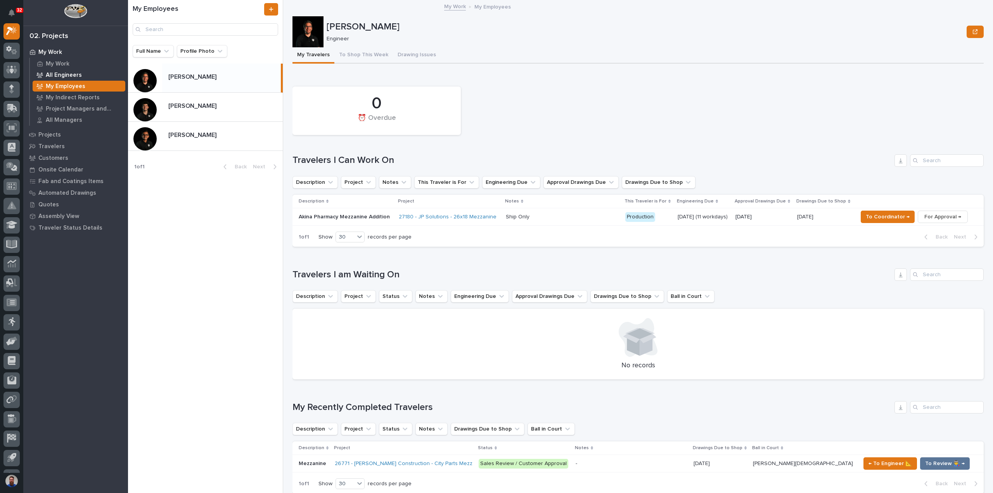
click at [72, 73] on p "All Engineers" at bounding box center [64, 75] width 36 height 7
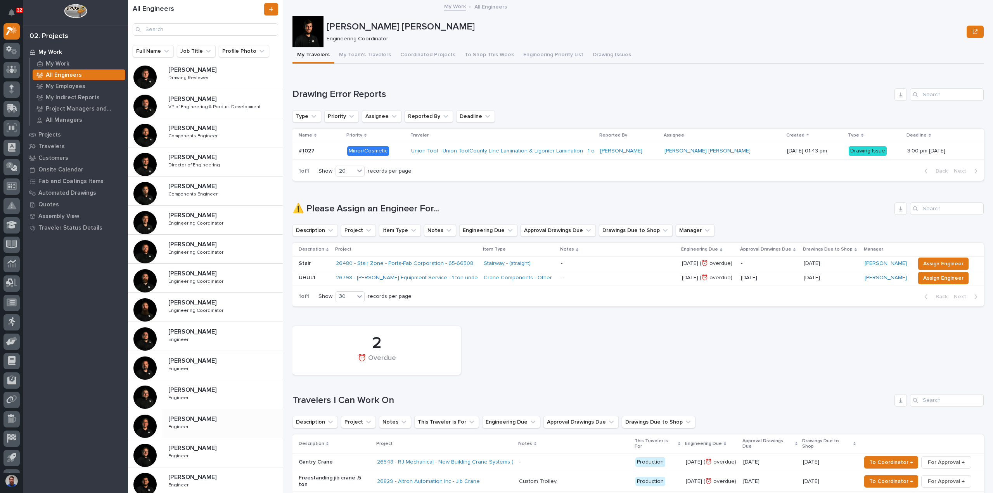
scroll to position [175, 0]
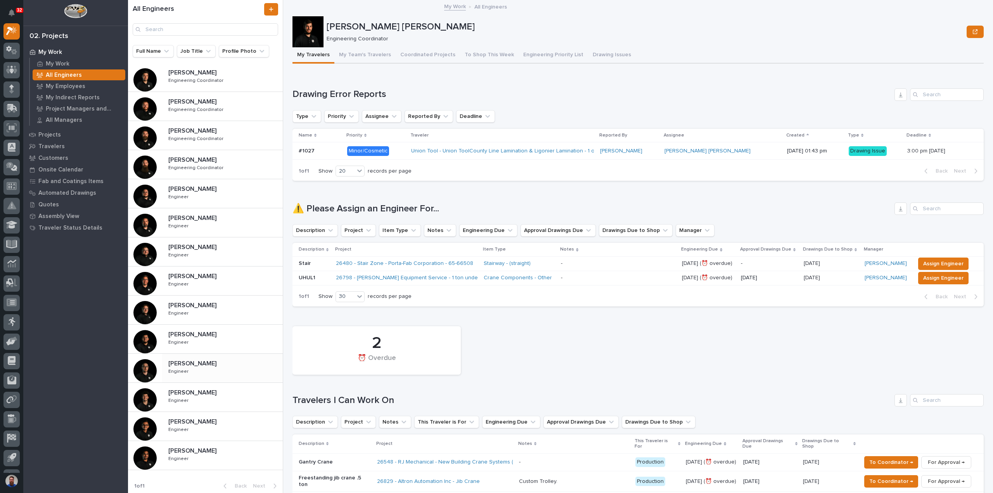
click at [214, 364] on p at bounding box center [223, 363] width 111 height 7
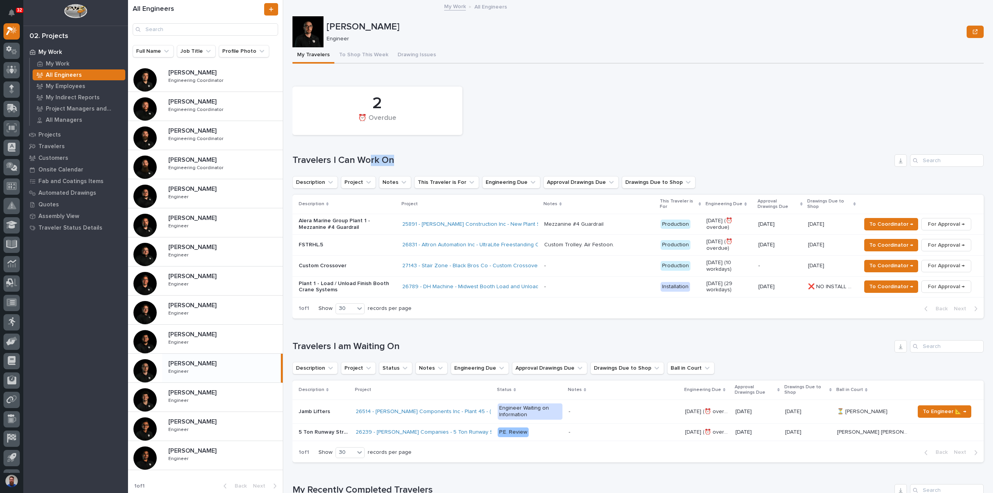
drag, startPoint x: 409, startPoint y: 162, endPoint x: 362, endPoint y: 163, distance: 47.3
click at [362, 163] on h1 "Travelers I Can Work On" at bounding box center [591, 160] width 599 height 11
click at [544, 97] on div "2 ⏰ Overdue" at bounding box center [637, 111] width 699 height 56
